Goal: Task Accomplishment & Management: Use online tool/utility

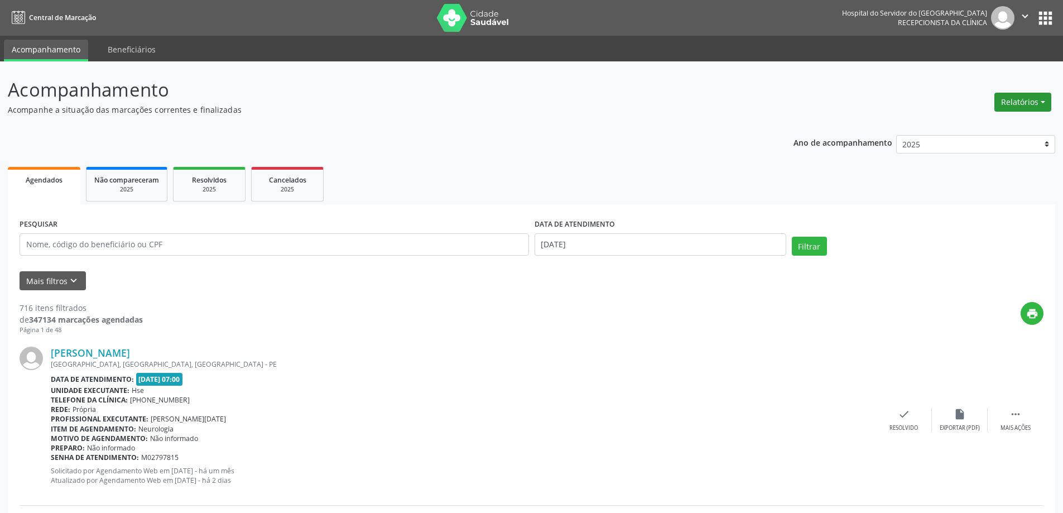
click at [1025, 100] on button "Relatórios" at bounding box center [1023, 102] width 57 height 19
click at [989, 126] on link "Agendamentos" at bounding box center [992, 126] width 120 height 16
select select "7"
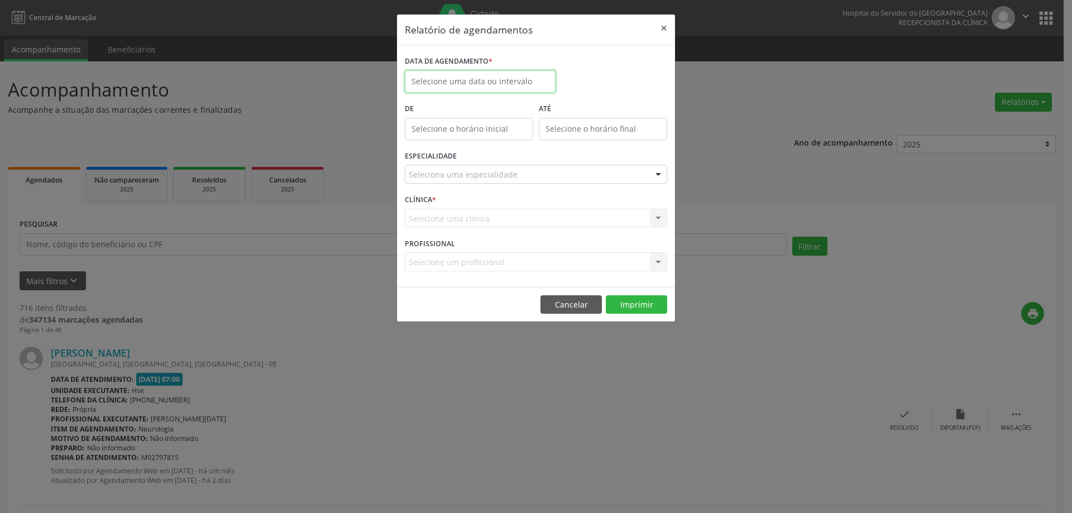
click at [514, 88] on body "Central de Marcação Hospital do Servidor do [GEOGRAPHIC_DATA] Recepcionista da …" at bounding box center [536, 256] width 1072 height 513
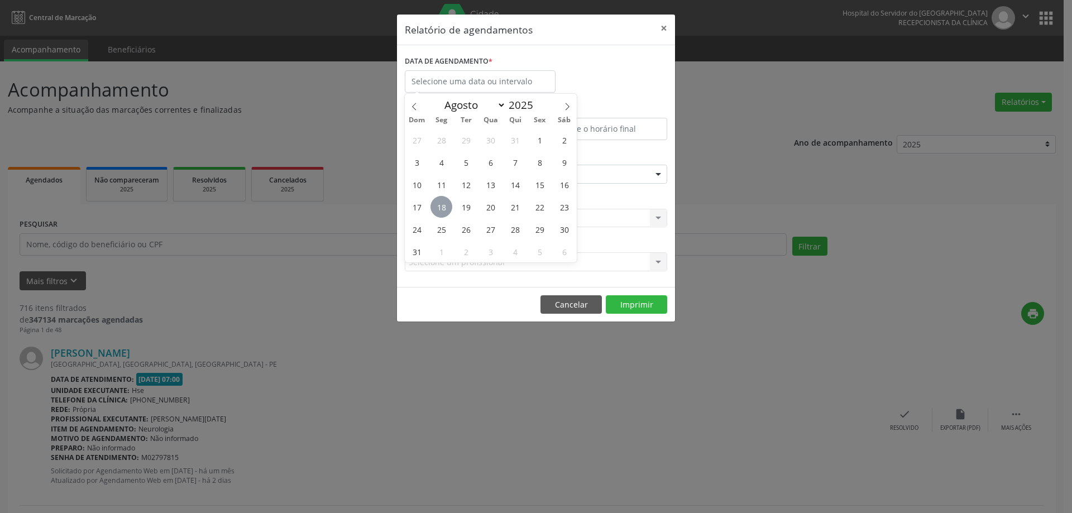
click at [445, 210] on span "18" at bounding box center [441, 207] width 22 height 22
type input "[DATE]"
click at [444, 211] on span "18" at bounding box center [441, 207] width 22 height 22
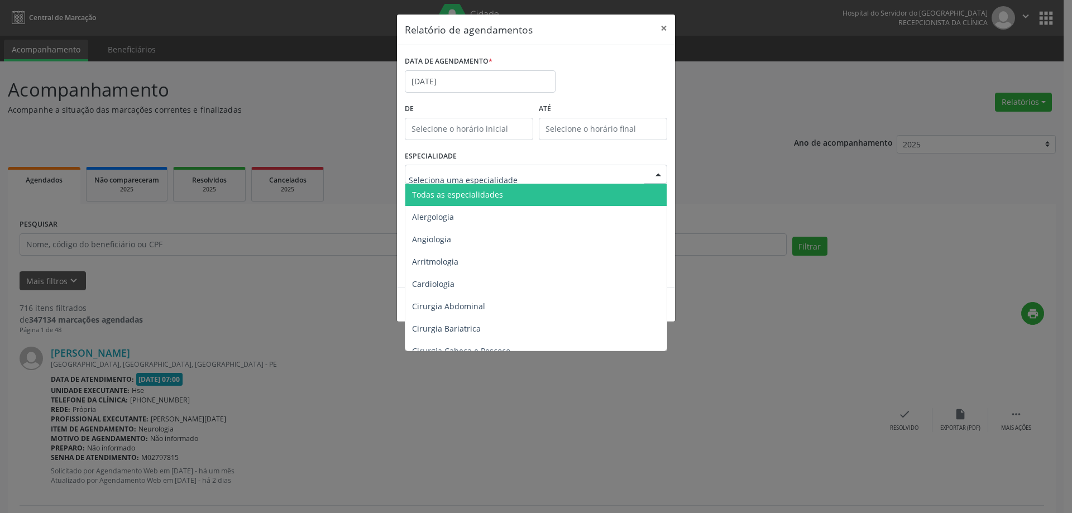
click at [499, 166] on div at bounding box center [536, 174] width 262 height 19
click at [485, 194] on span "Todas as especialidades" at bounding box center [457, 194] width 91 height 11
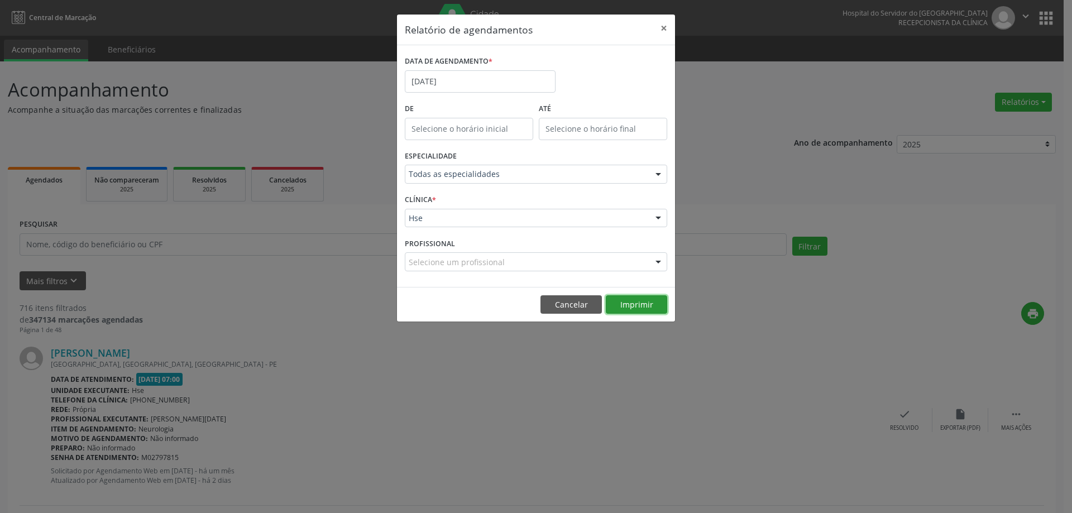
click at [634, 298] on button "Imprimir" at bounding box center [636, 304] width 61 height 19
click at [633, 300] on button "Imprimir" at bounding box center [636, 304] width 61 height 19
